Goal: Transaction & Acquisition: Purchase product/service

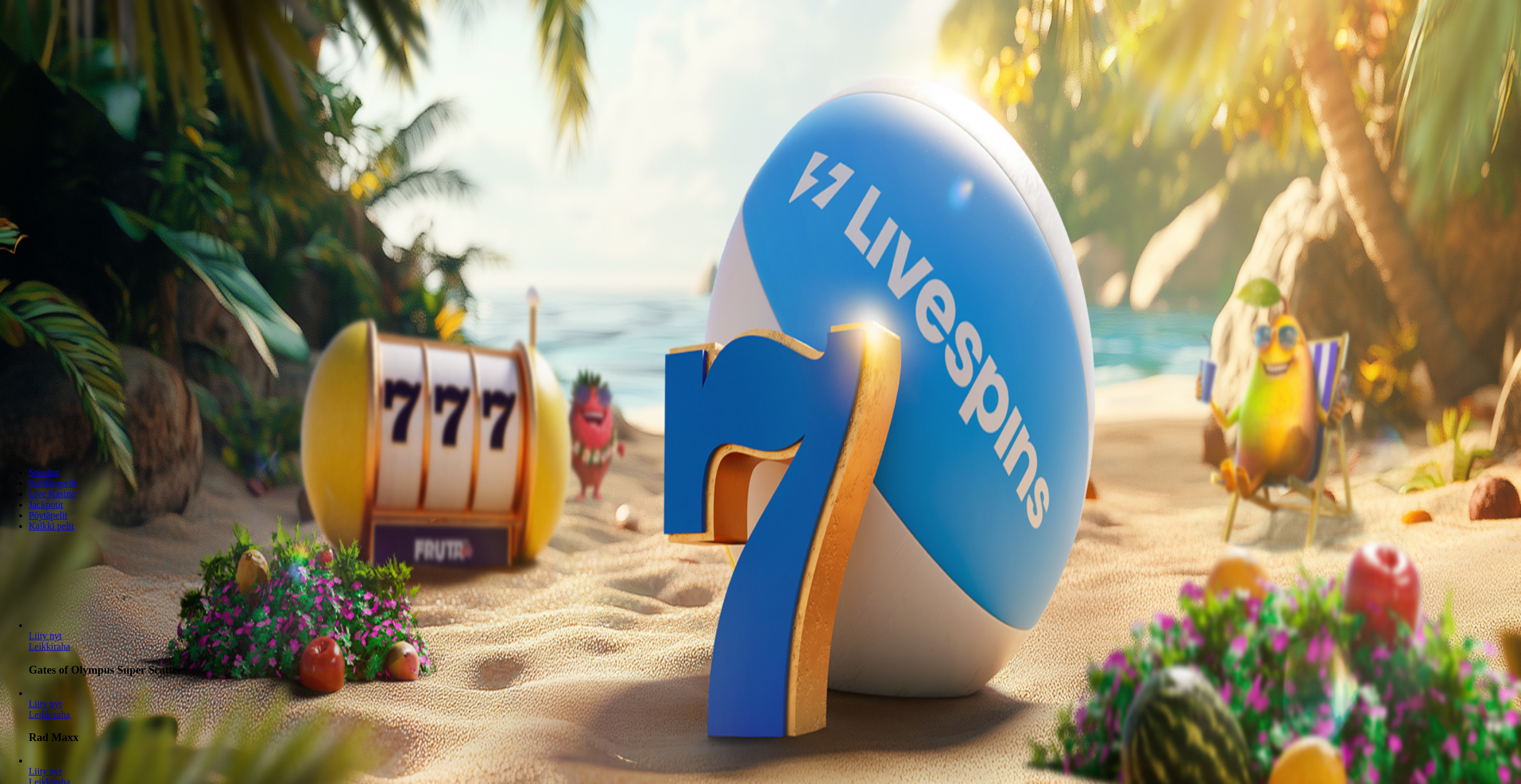
drag, startPoint x: 848, startPoint y: 379, endPoint x: 769, endPoint y: 391, distance: 79.9
click at [90, 284] on input "***" at bounding box center [46, 278] width 85 height 12
type input "**"
click at [63, 316] on span "Talleta ja pelaa" at bounding box center [36, 312] width 53 height 9
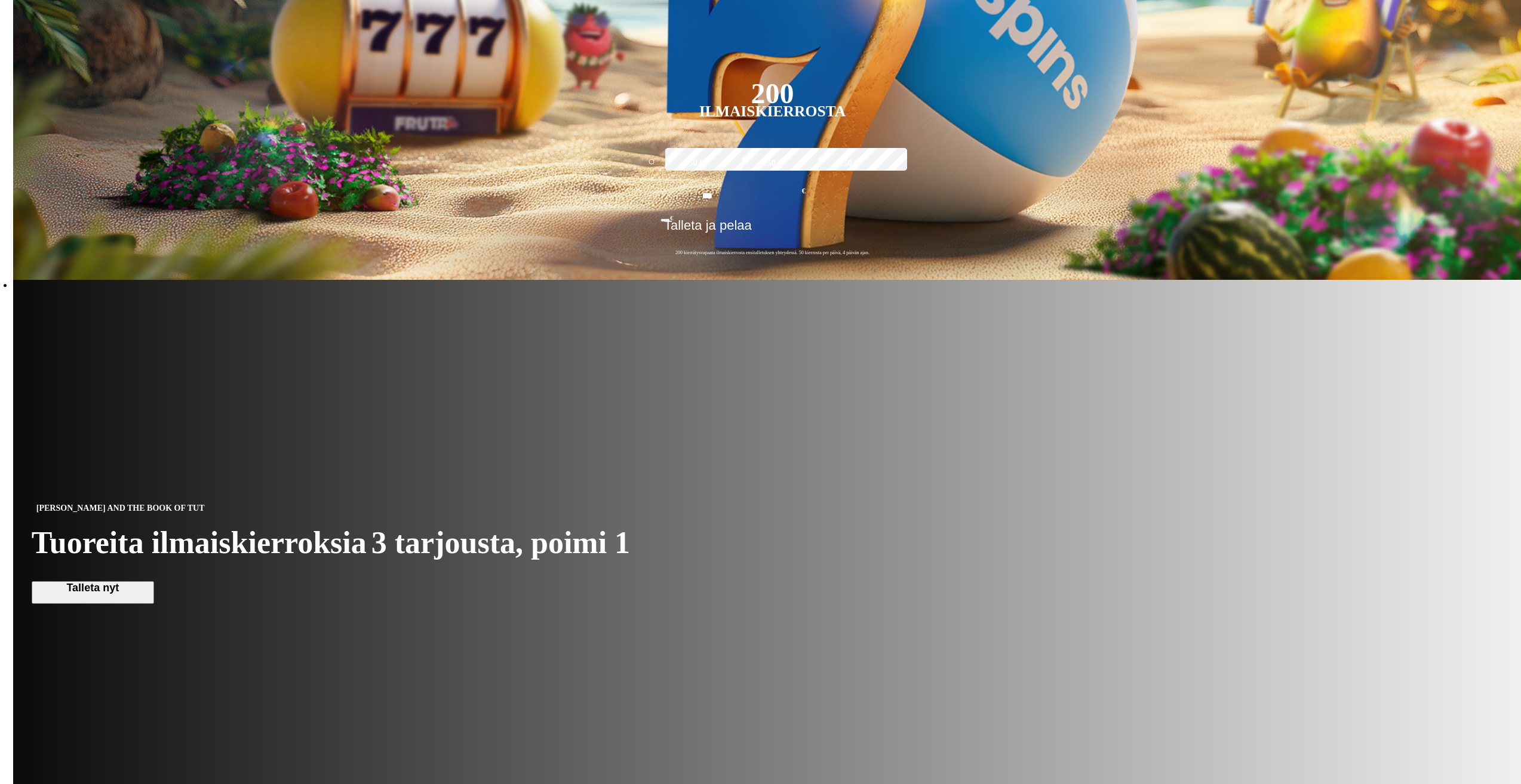
scroll to position [596, 0]
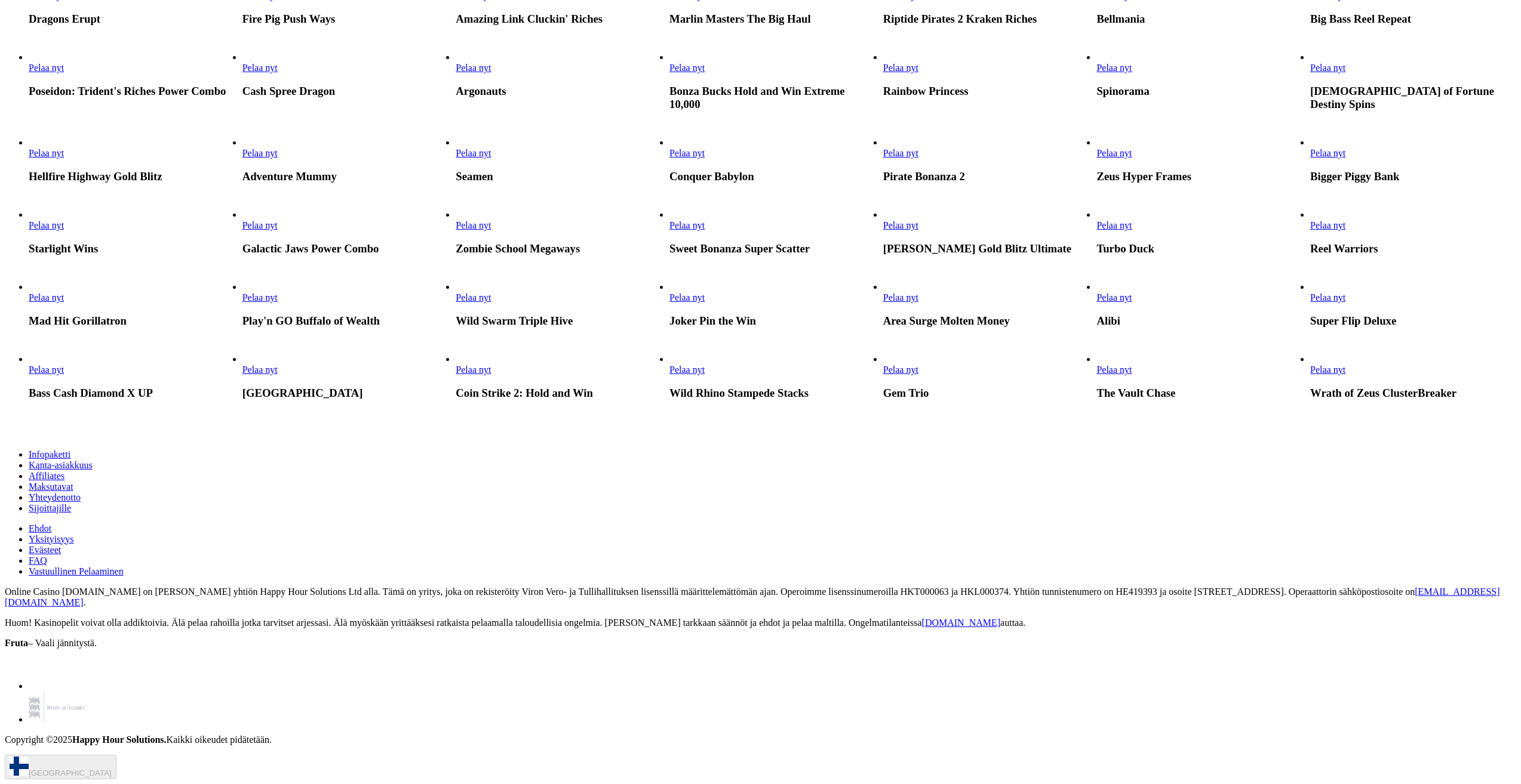
scroll to position [1372, 0]
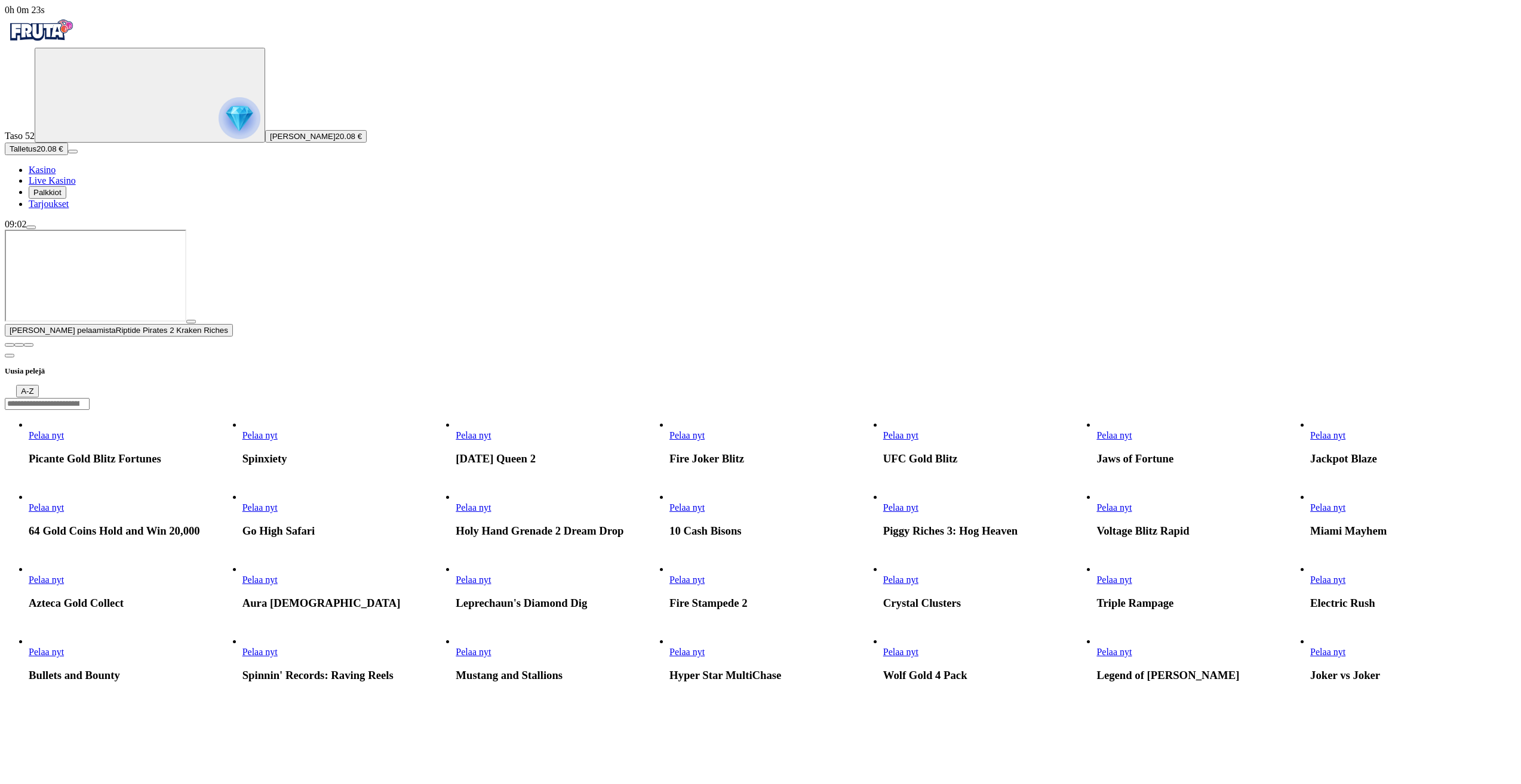
drag, startPoint x: 1508, startPoint y: 672, endPoint x: 1439, endPoint y: 647, distance: 73.4
click at [10, 345] on span "close icon" at bounding box center [10, 345] width 0 height 0
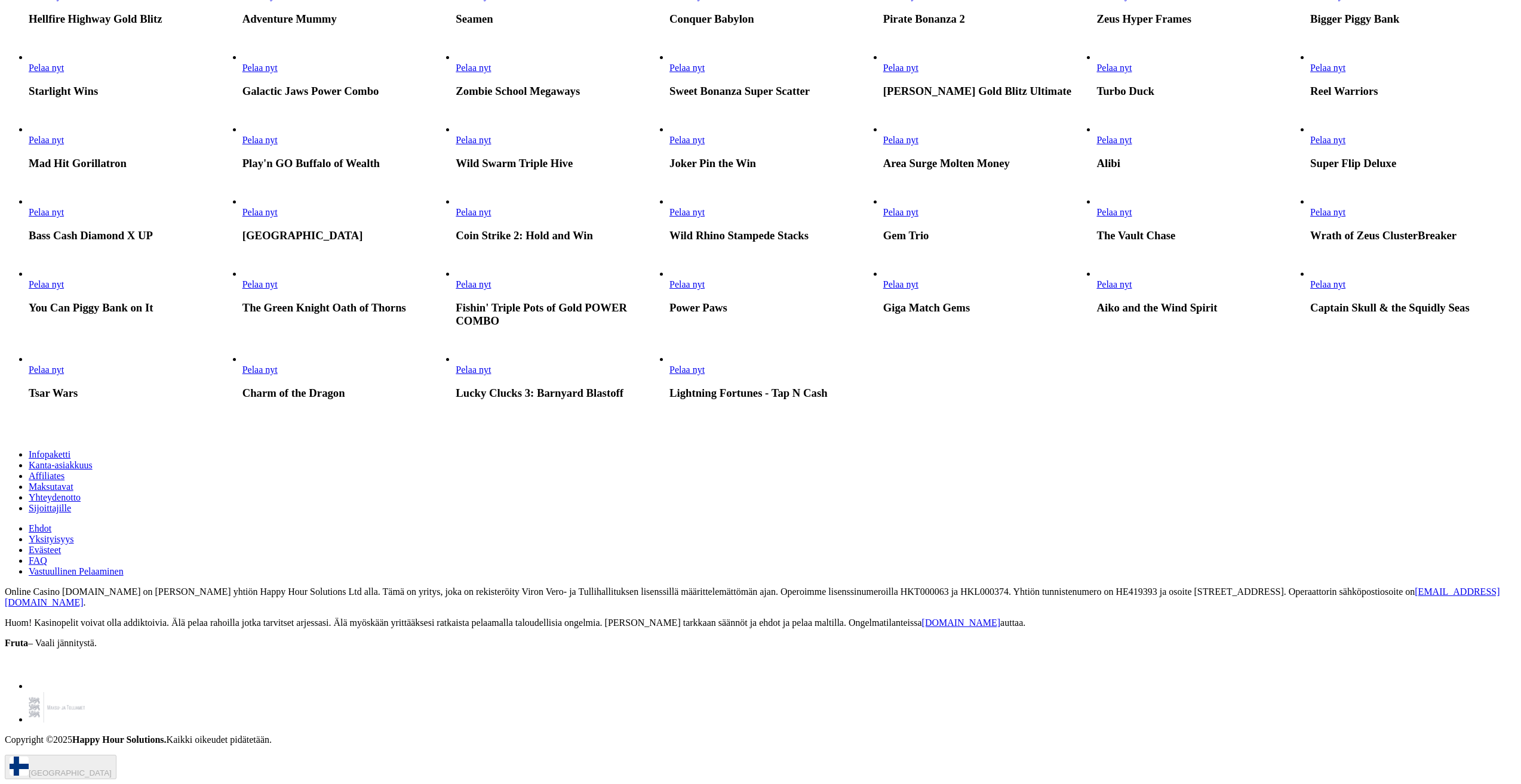
scroll to position [3043, 0]
drag, startPoint x: 160, startPoint y: 404, endPoint x: 167, endPoint y: 400, distance: 8.1
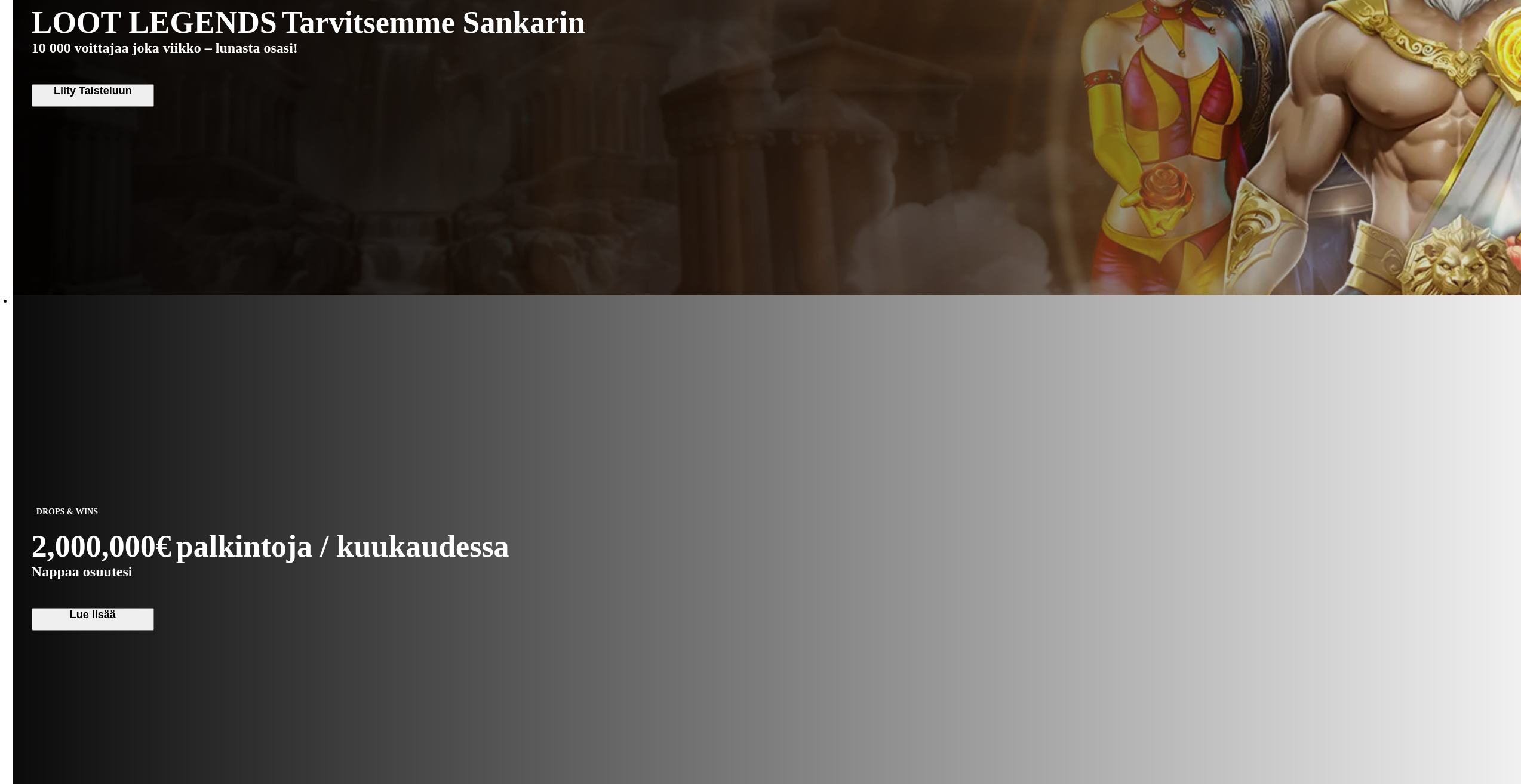
scroll to position [1731, 0]
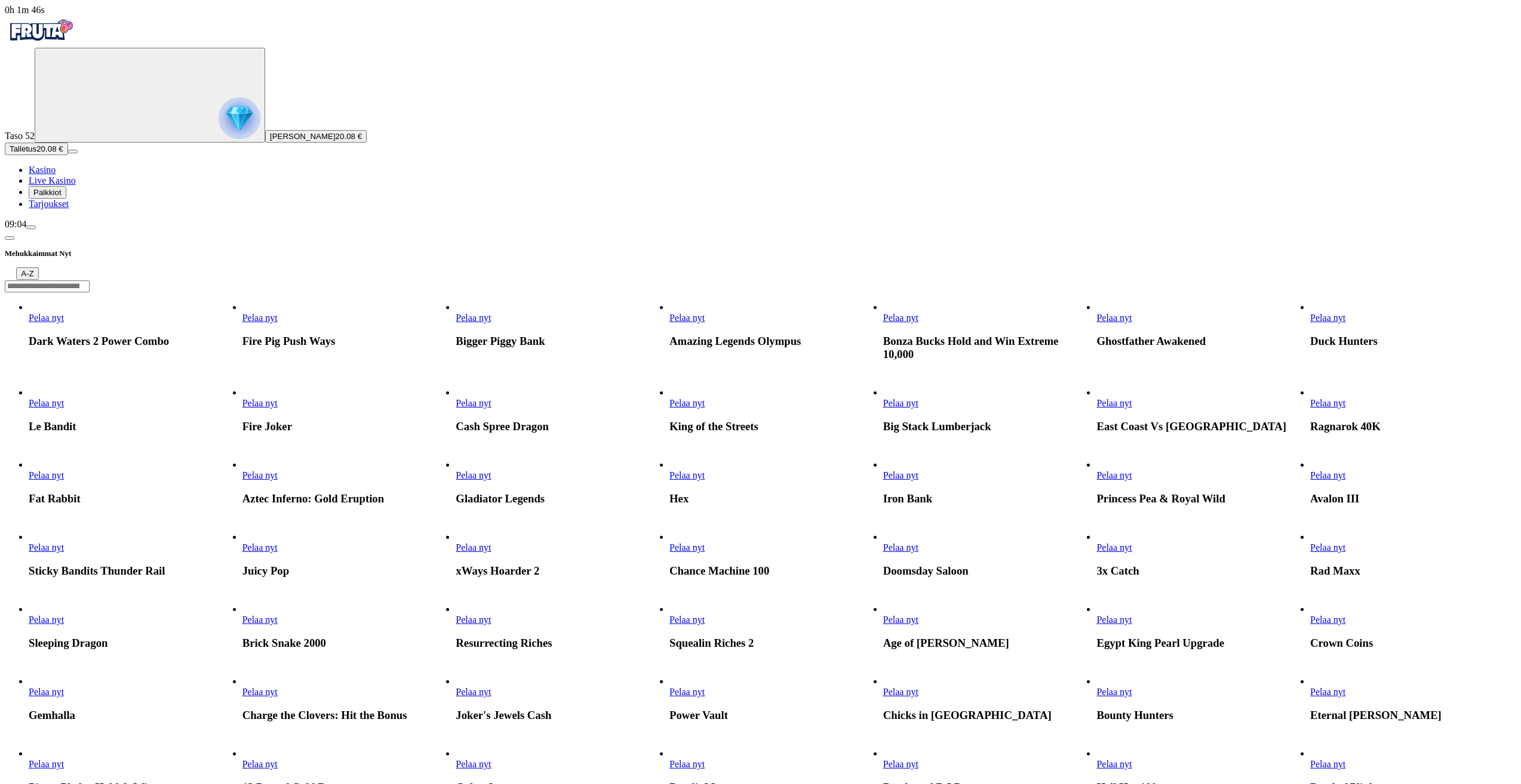
click at [64, 313] on span "Pelaa nyt" at bounding box center [46, 318] width 35 height 10
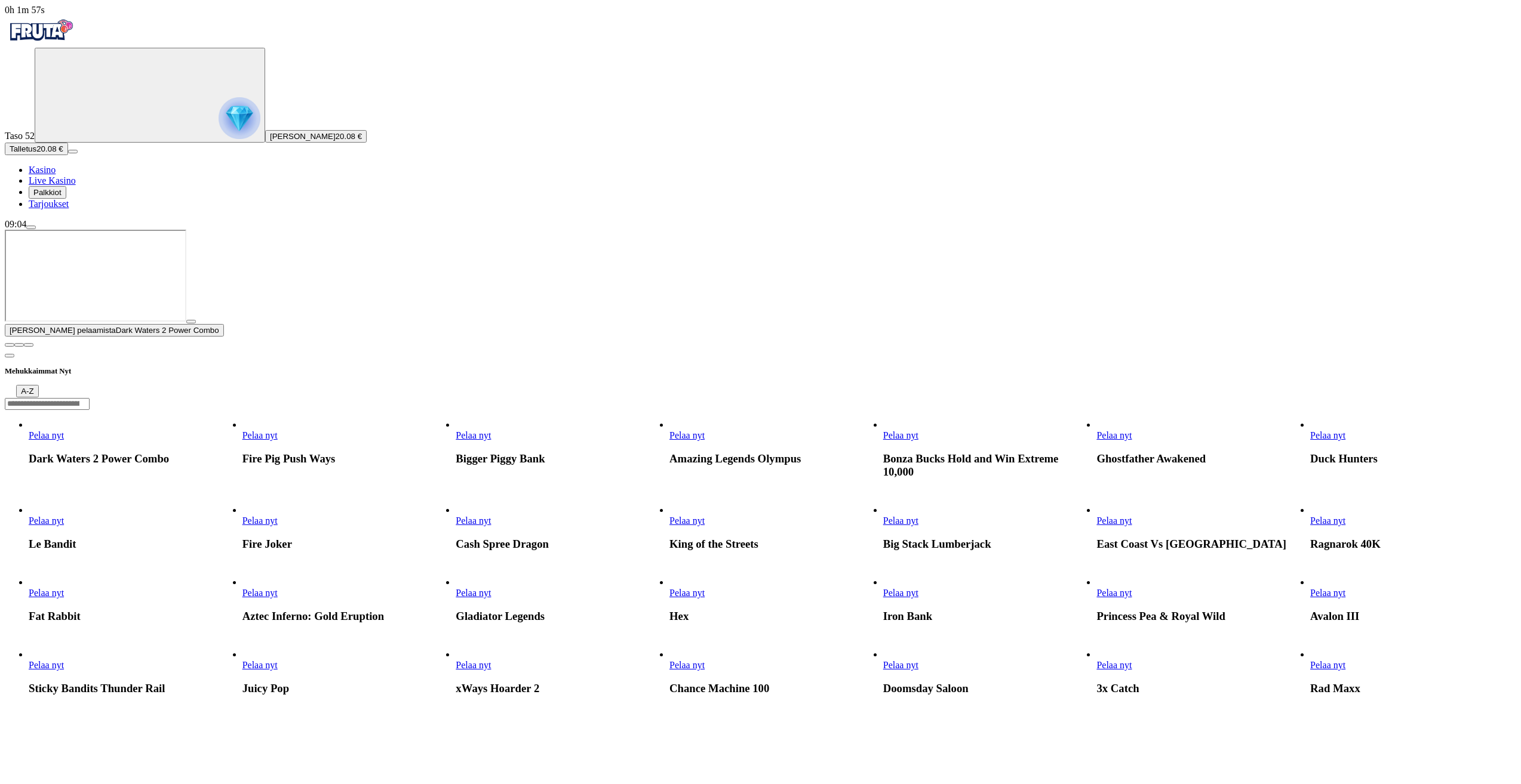
click at [14, 346] on button "button" at bounding box center [9, 345] width 10 height 4
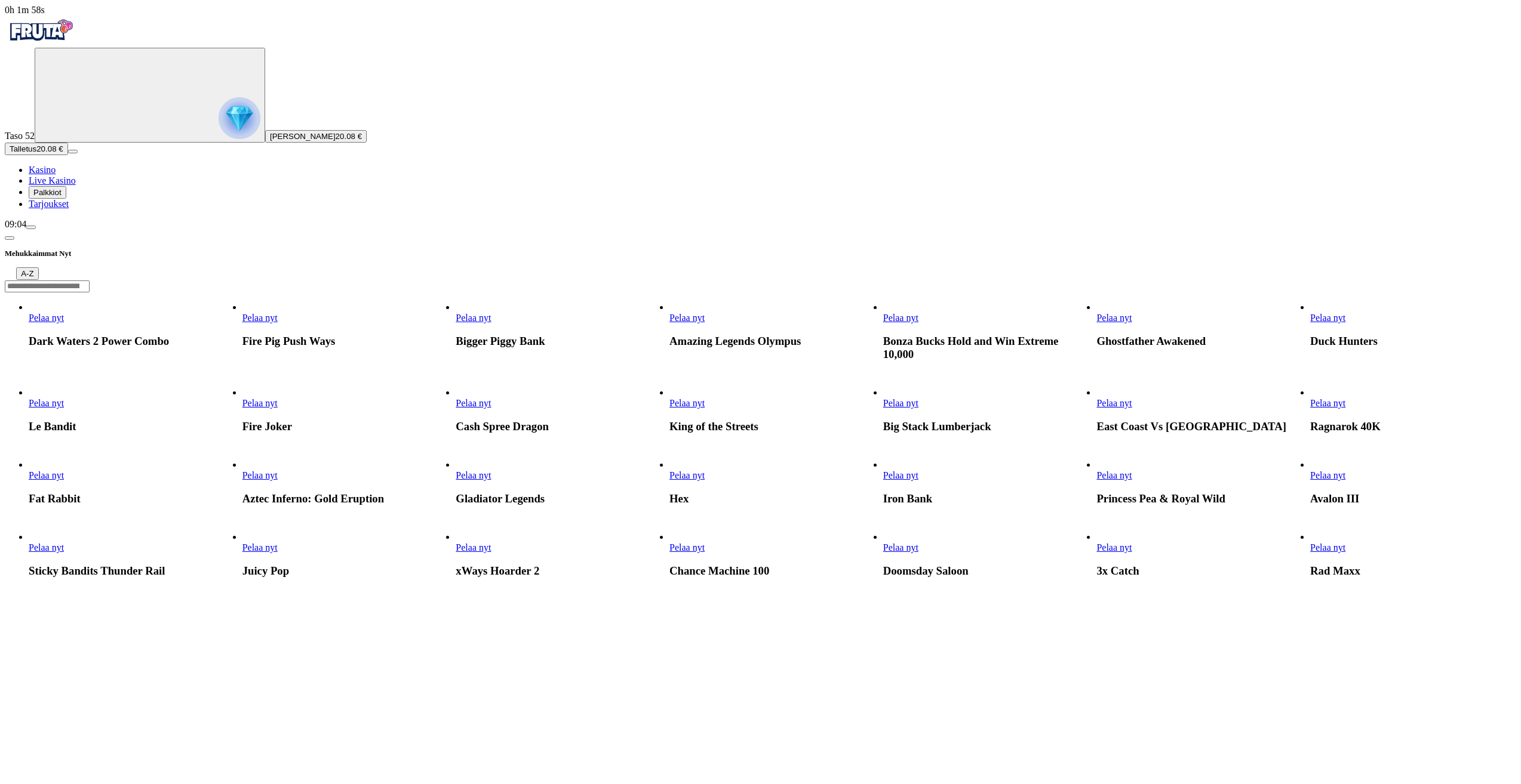
click at [704, 408] on span "Pelaa nyt" at bounding box center [687, 403] width 35 height 10
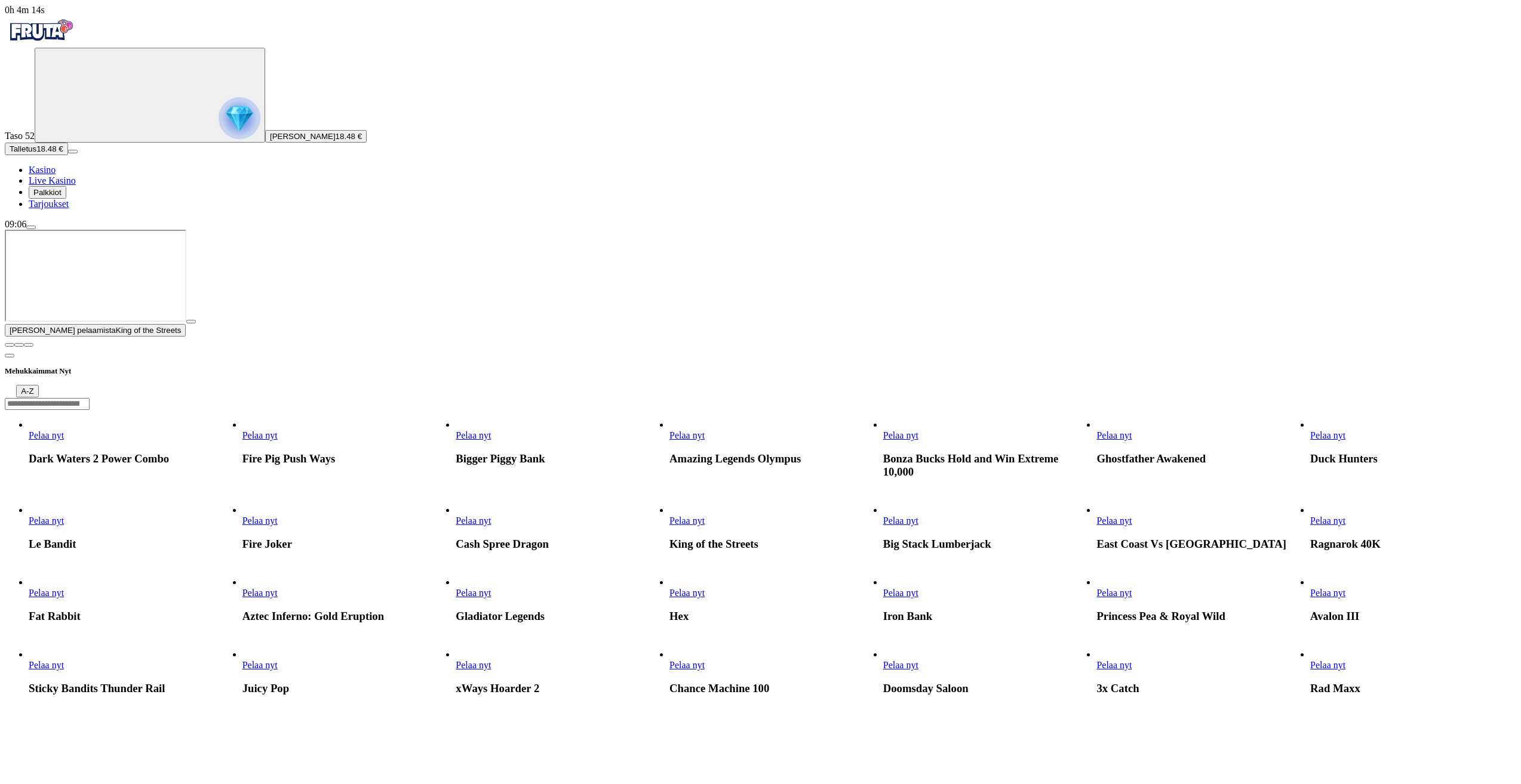
click at [1310, 599] on link "Avalon III" at bounding box center [1310, 599] width 0 height 0
click at [10, 345] on span "close icon" at bounding box center [10, 345] width 0 height 0
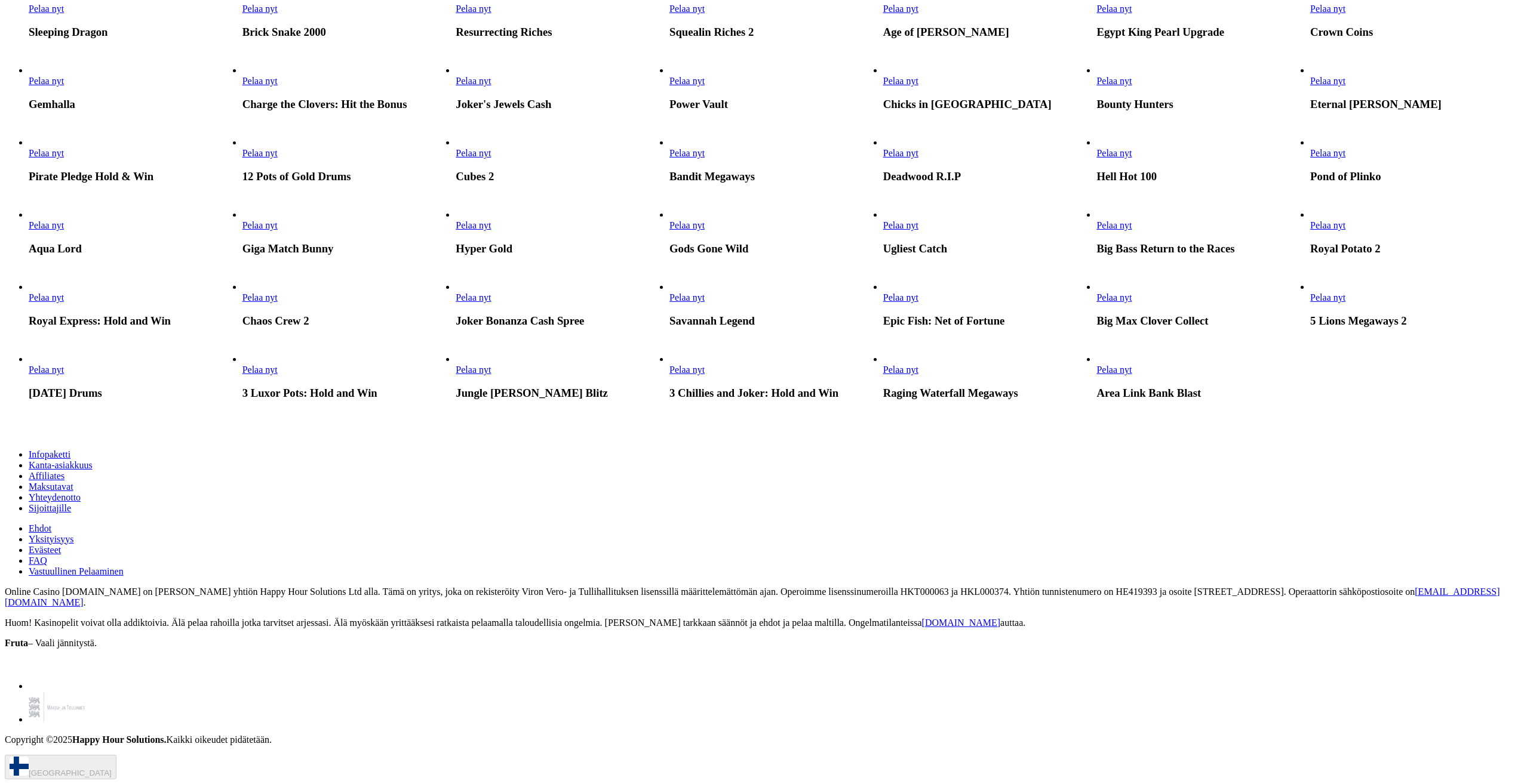
scroll to position [1432, 0]
click at [704, 158] on span "Pelaa nyt" at bounding box center [687, 153] width 35 height 10
